Goal: Information Seeking & Learning: Check status

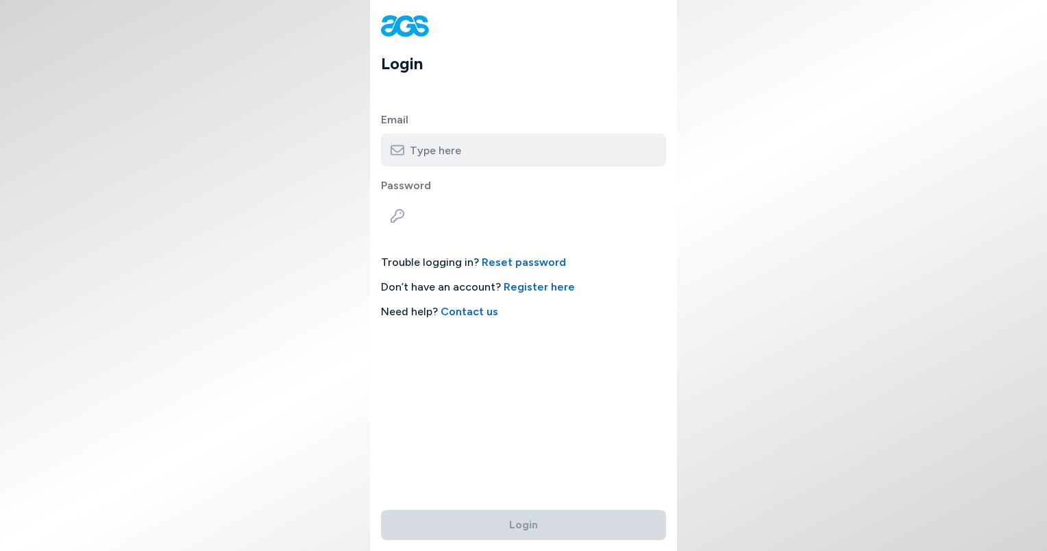
type input "[EMAIL_ADDRESS][DOMAIN_NAME]"
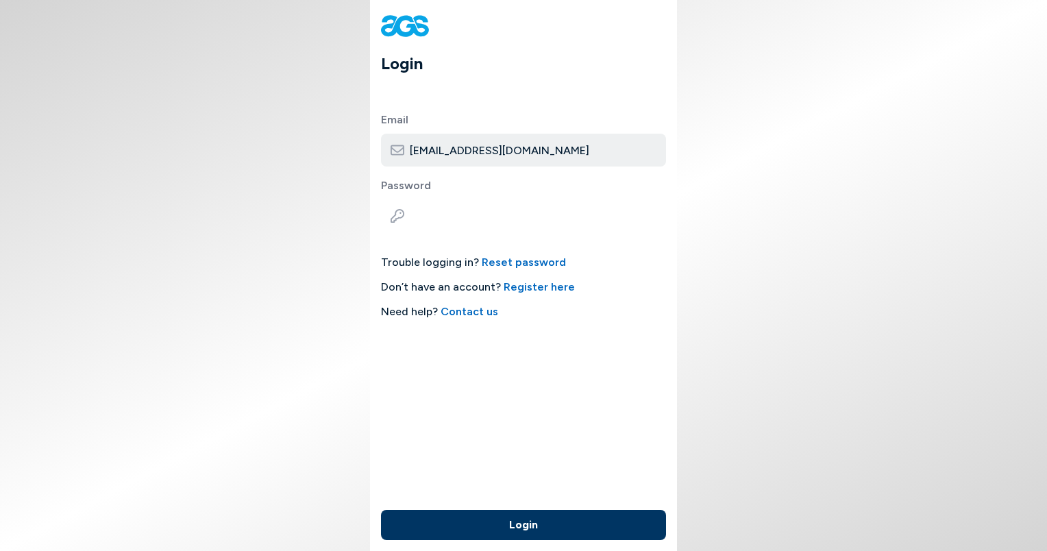
click at [515, 528] on button "Login" at bounding box center [523, 525] width 285 height 30
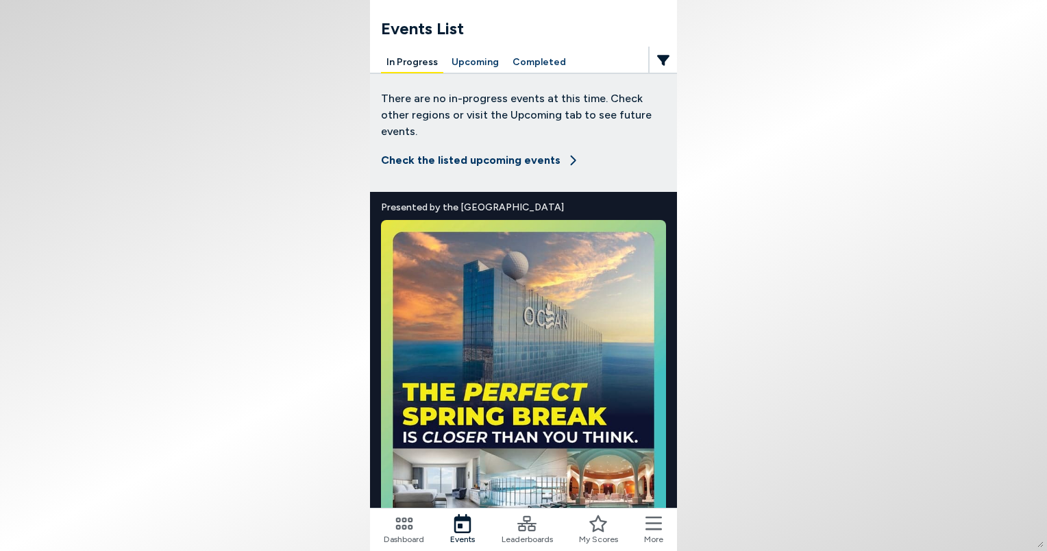
click at [547, 62] on button "Completed" at bounding box center [539, 62] width 64 height 21
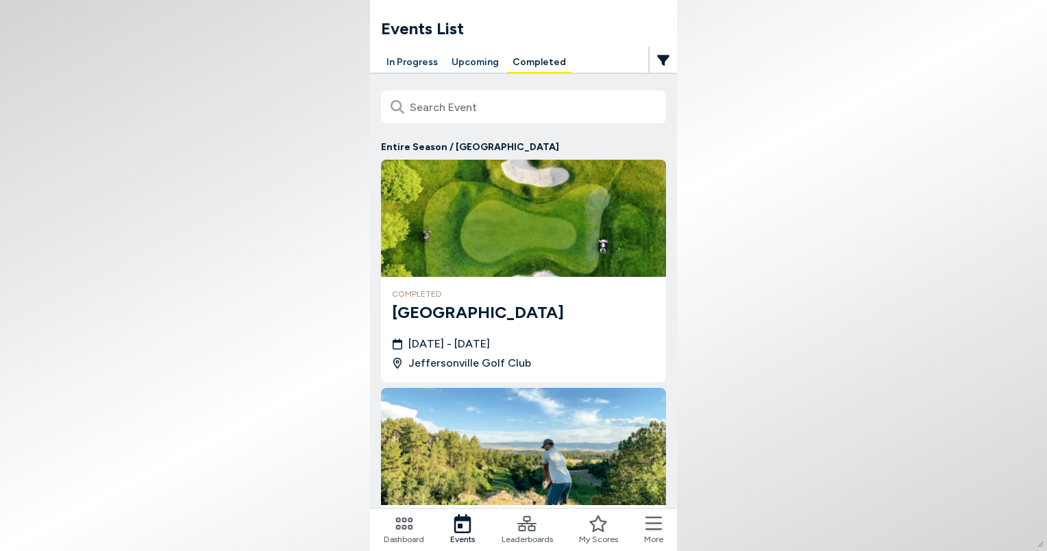
click at [524, 198] on img at bounding box center [523, 218] width 285 height 117
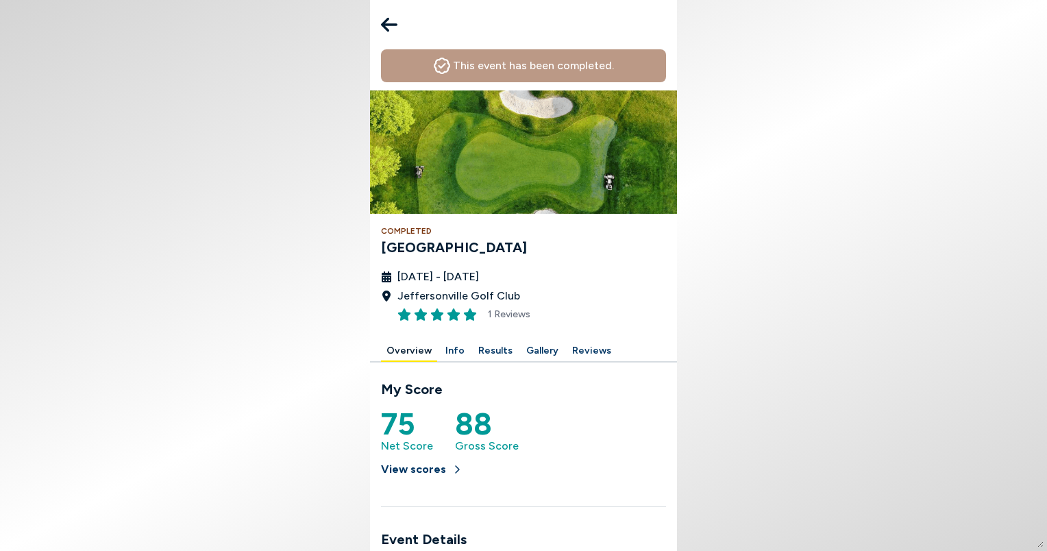
click at [494, 346] on button "Results" at bounding box center [495, 350] width 45 height 21
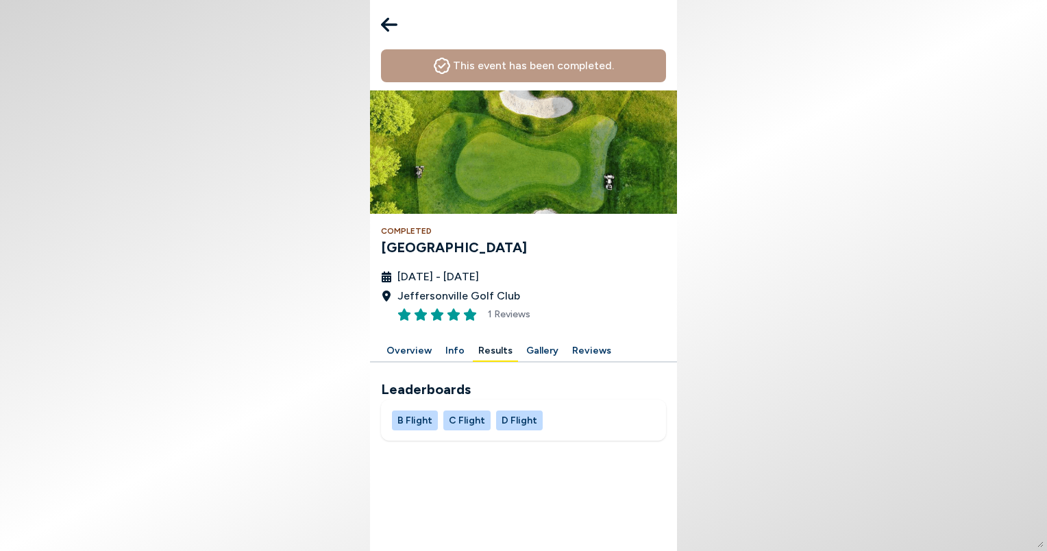
click at [420, 423] on button "B Flight" at bounding box center [415, 420] width 46 height 20
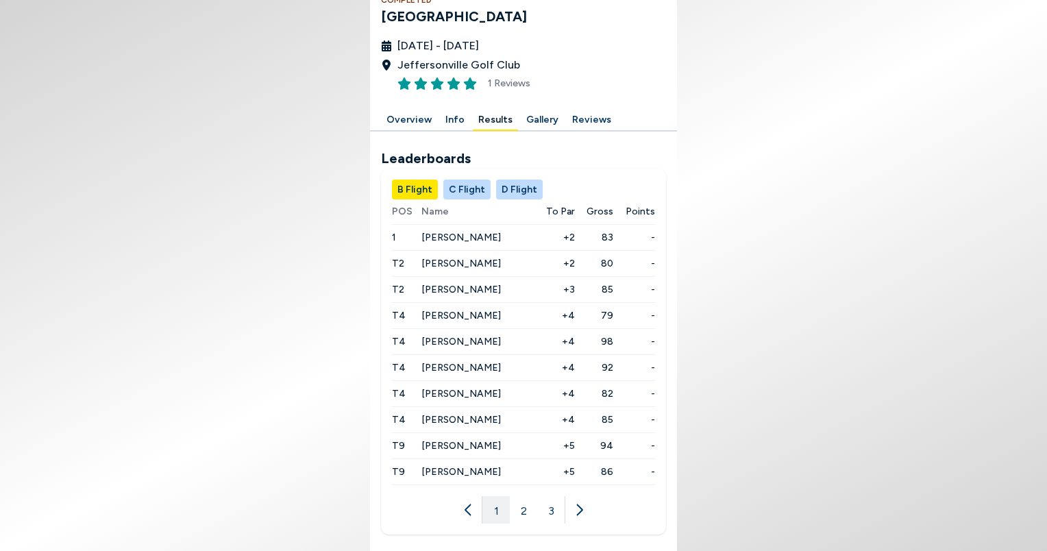
scroll to position [232, 0]
